Goal: Task Accomplishment & Management: Manage account settings

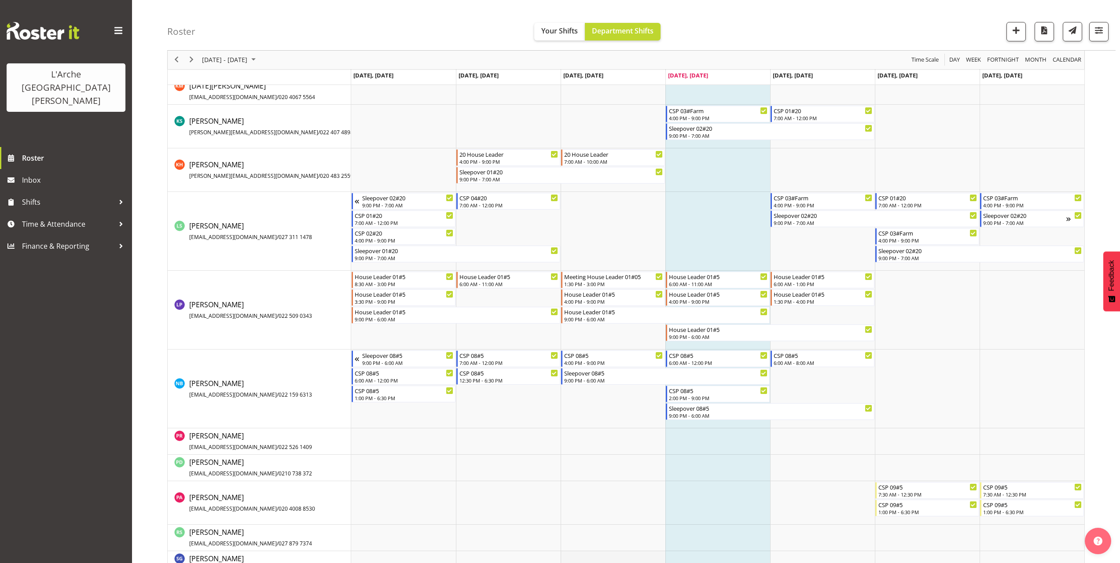
scroll to position [558, 0]
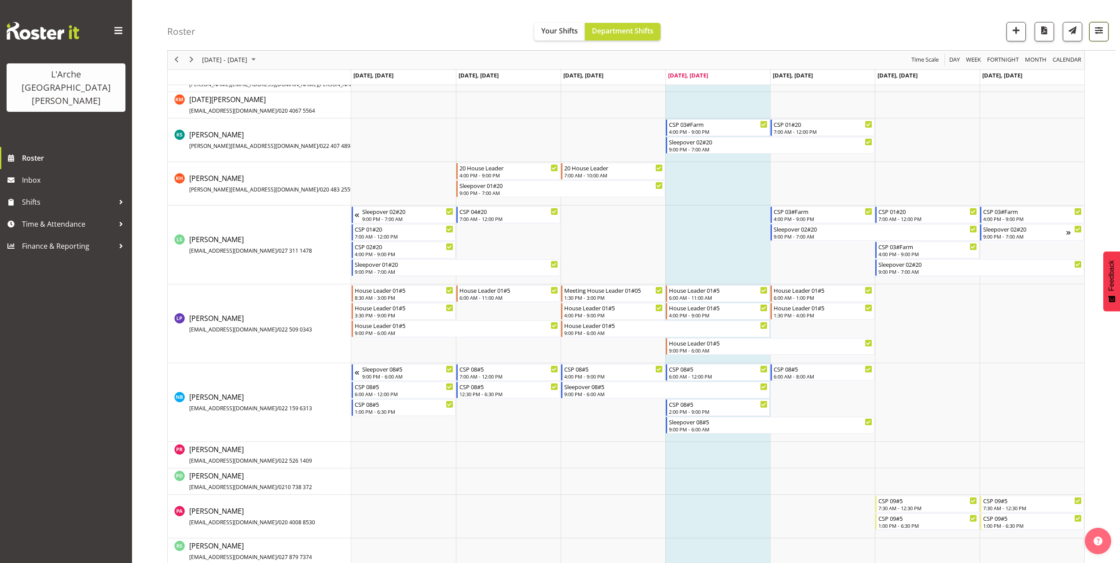
click at [1098, 32] on span "button" at bounding box center [1098, 30] width 11 height 11
click at [1078, 58] on button "2 Locations" at bounding box center [1043, 58] width 117 height 19
click at [998, 102] on span at bounding box center [995, 102] width 7 height 7
click at [997, 102] on input "20" at bounding box center [995, 102] width 6 height 6
checkbox input "false"
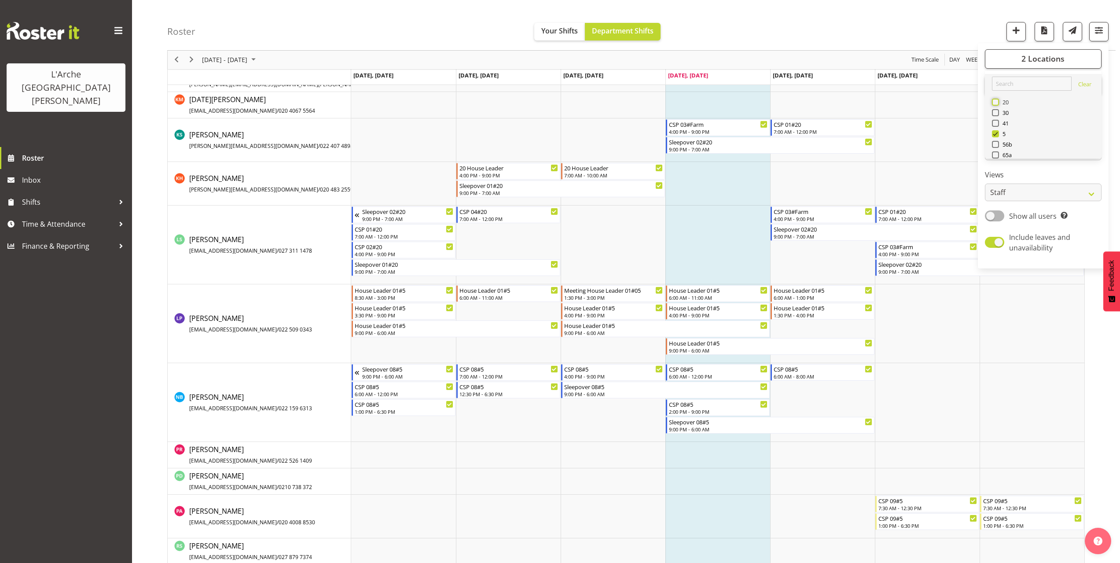
scroll to position [0, 0]
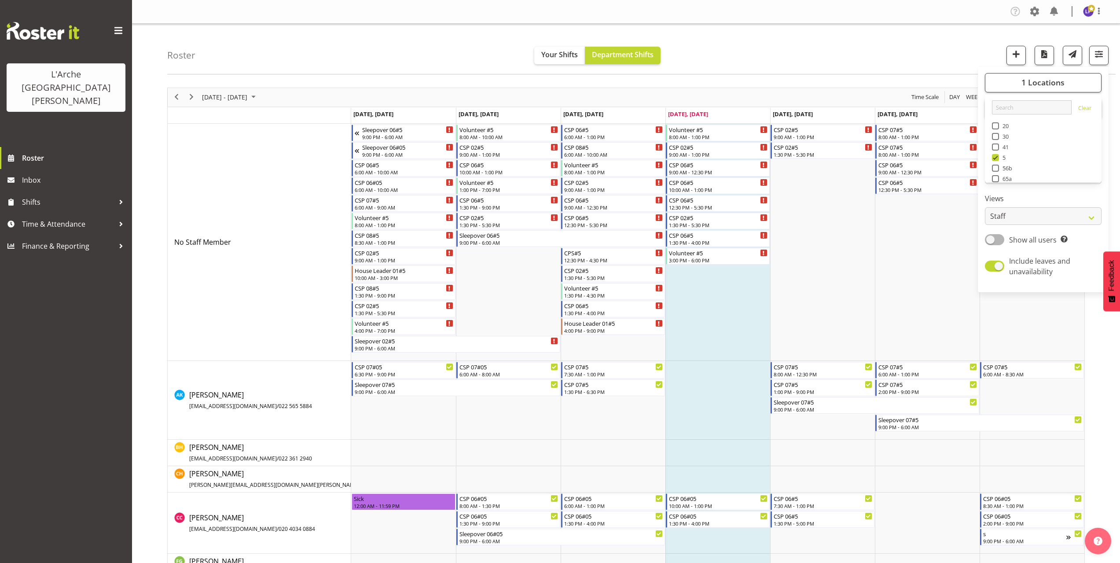
click at [925, 56] on div "Roster Your Shifts Department Shifts 1 Locations Clear 20 30 41 5 56b 65a 73 Ar…" at bounding box center [641, 49] width 948 height 51
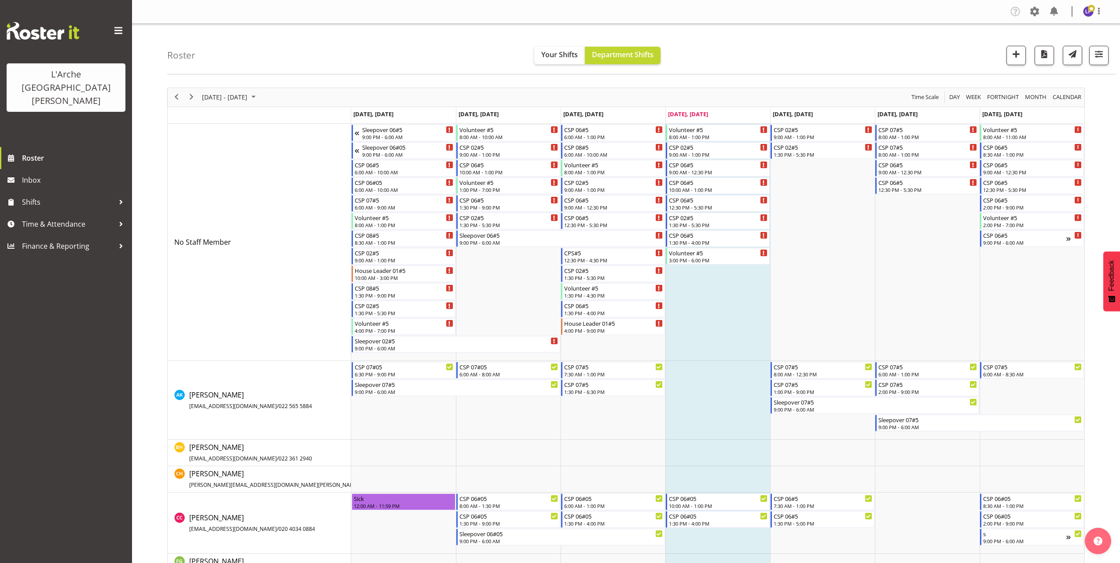
click at [789, 58] on div "Roster Your Shifts Department Shifts 1 Locations Clear 20 30 41 5 56b 65a 73 Ar…" at bounding box center [641, 49] width 948 height 51
click at [781, 58] on div "Roster Your Shifts Department Shifts 1 Locations Clear 20 30 41 5 56b 65a 73 Ar…" at bounding box center [641, 49] width 948 height 51
drag, startPoint x: 1126, startPoint y: 44, endPoint x: 894, endPoint y: 59, distance: 232.3
click at [894, 59] on div "Roster Your Shifts Department Shifts 1 Locations Clear 20 30 41 5 56b 65a 73 Ar…" at bounding box center [641, 49] width 948 height 51
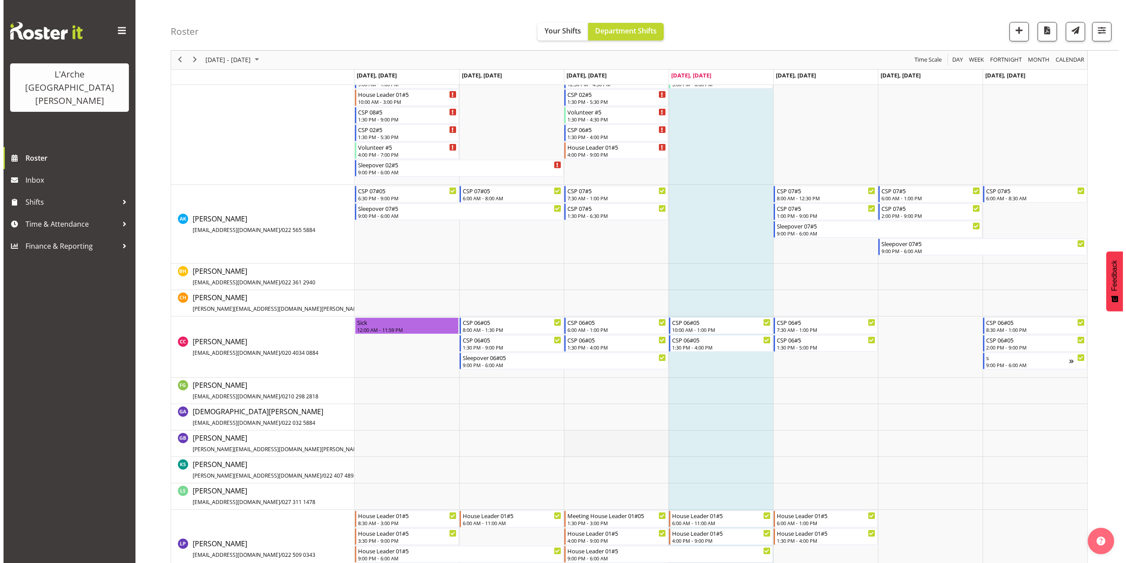
scroll to position [220, 0]
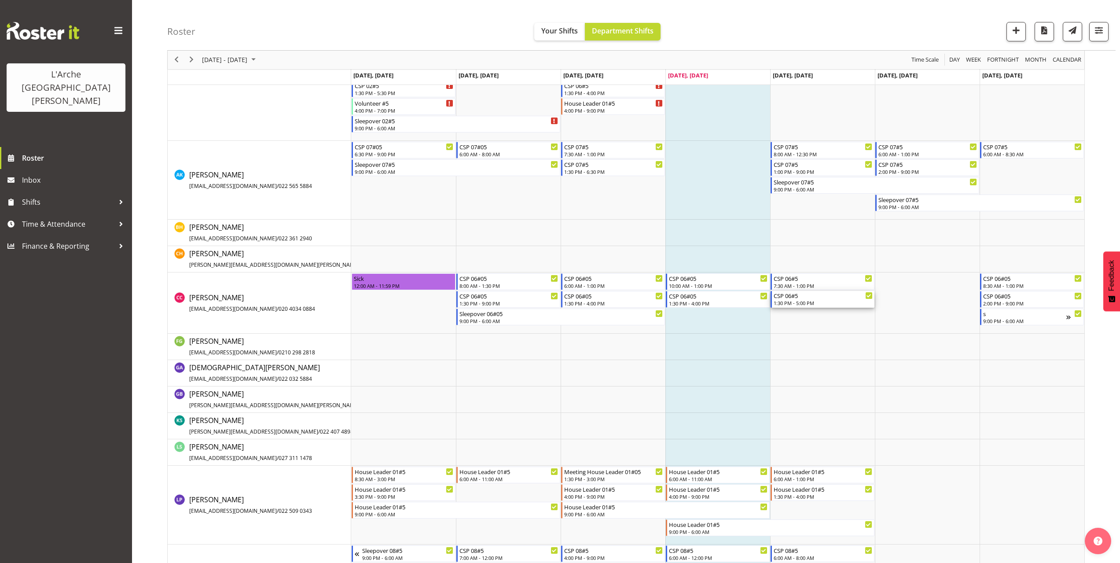
click at [794, 304] on div "1:30 PM - 5:00 PM" at bounding box center [822, 302] width 99 height 7
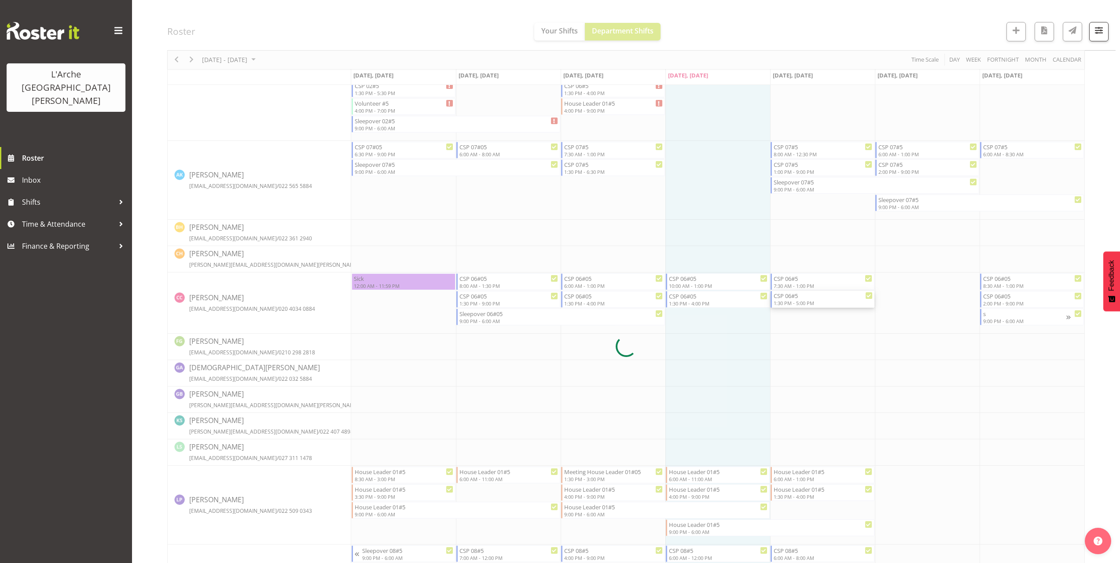
select select
select select "8"
select select "2025"
select select "17"
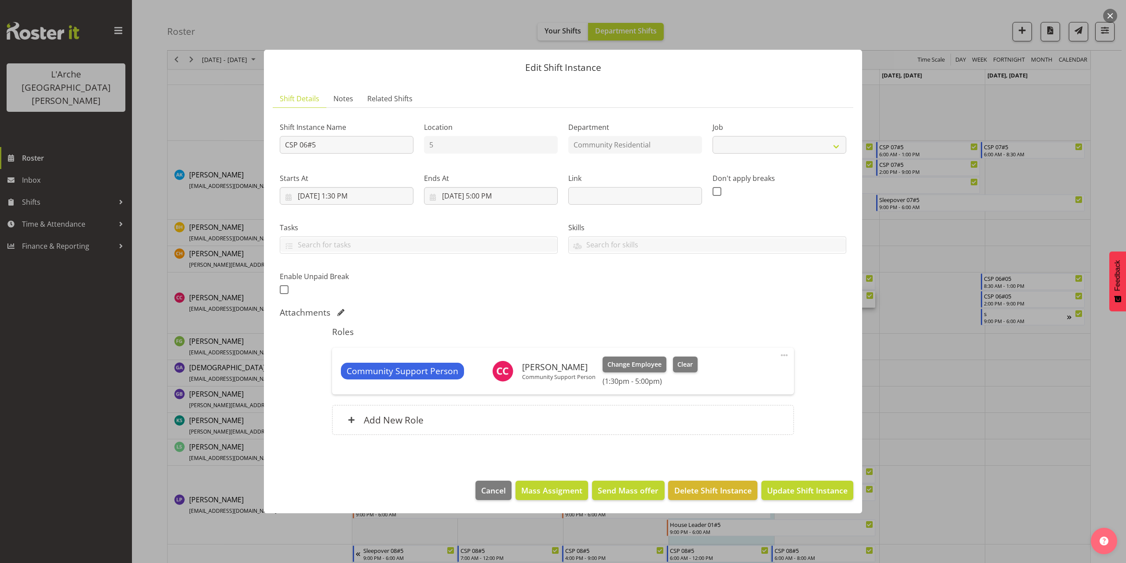
select select "2"
click at [488, 195] on input "[DATE] 5:00 PM" at bounding box center [491, 196] width 134 height 18
click at [493, 382] on select "00 01 02 03 04 05 06 07 08 09 10 11 12 13 14 15 16 17 18 19 20 21 22 23" at bounding box center [491, 383] width 20 height 18
select select "18"
click at [481, 374] on select "00 01 02 03 04 05 06 07 08 09 10 11 12 13 14 15 16 17 18 19 20 21 22 23" at bounding box center [491, 383] width 20 height 18
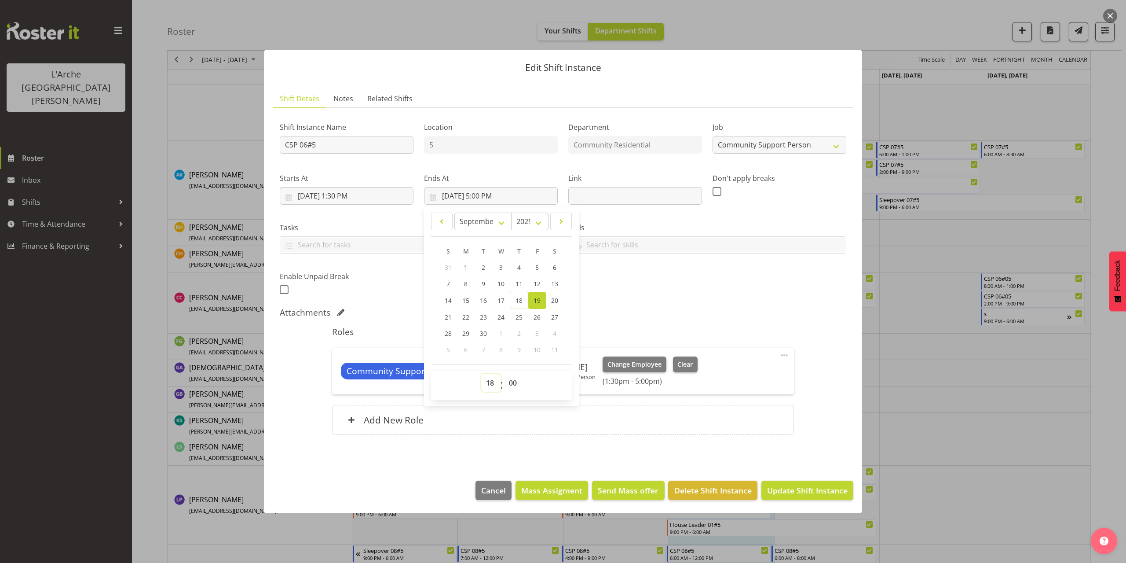
type input "[DATE] 6:00 PM"
click at [512, 381] on select "00 01 02 03 04 05 06 07 08 09 10 11 12 13 14 15 16 17 18 19 20 21 22 23 24 25 2…" at bounding box center [514, 383] width 20 height 18
select select "30"
click at [504, 374] on select "00 01 02 03 04 05 06 07 08 09 10 11 12 13 14 15 16 17 18 19 20 21 22 23 24 25 2…" at bounding box center [514, 383] width 20 height 18
type input "[DATE] 6:30 PM"
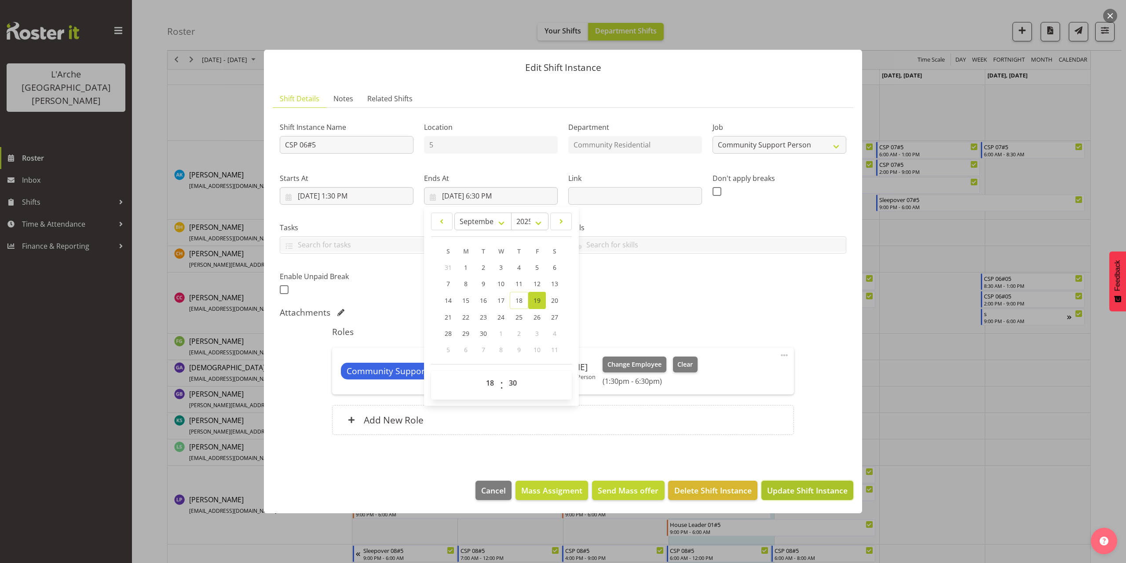
click at [833, 495] on span "Update Shift Instance" at bounding box center [807, 489] width 81 height 11
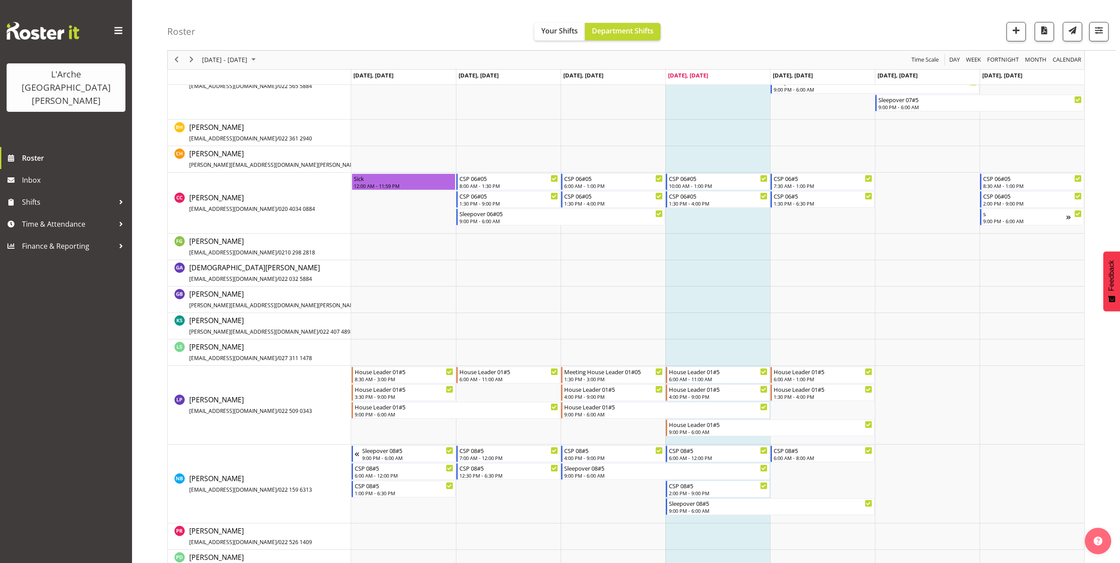
scroll to position [333, 0]
